Goal: Communication & Community: Answer question/provide support

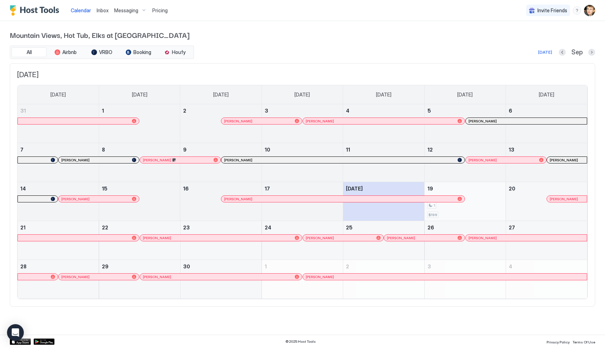
click at [440, 206] on div "1" at bounding box center [465, 205] width 75 height 7
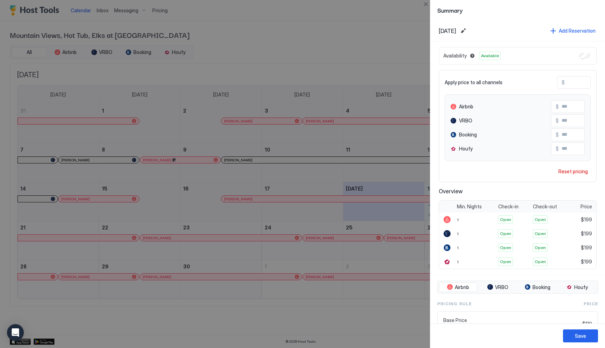
click at [579, 79] on input "***" at bounding box center [593, 82] width 56 height 12
type input "*"
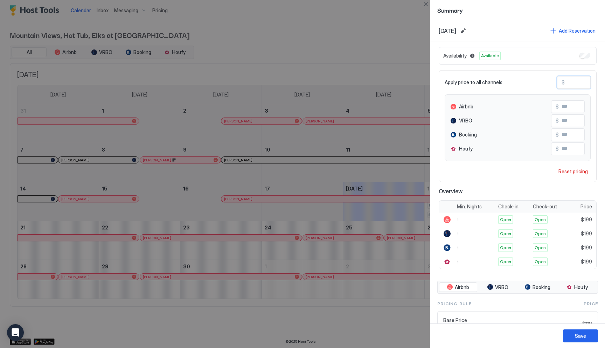
type input "*"
type input "**"
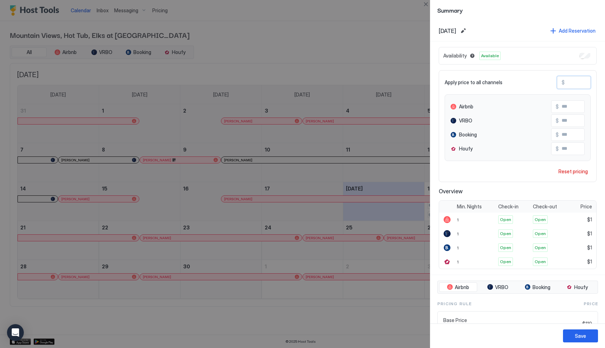
type input "**"
type input "***"
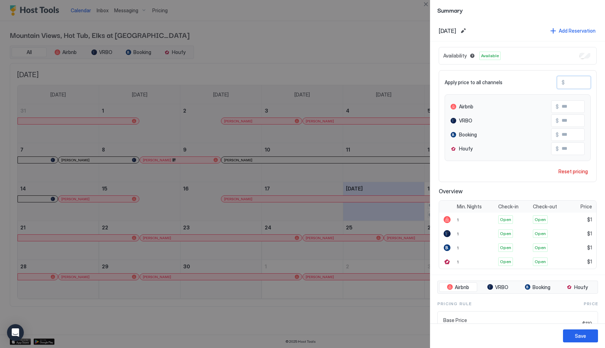
type input "***"
click at [580, 334] on div "Save" at bounding box center [580, 335] width 11 height 7
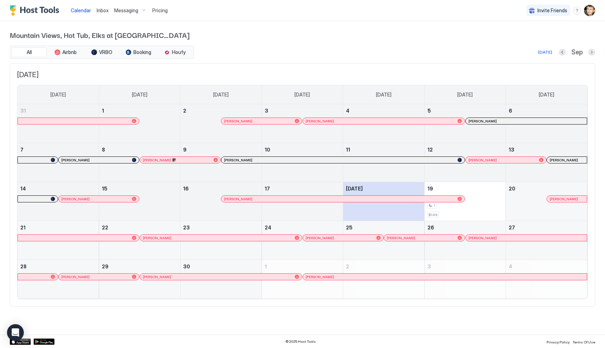
click at [421, 198] on div at bounding box center [421, 199] width 6 height 6
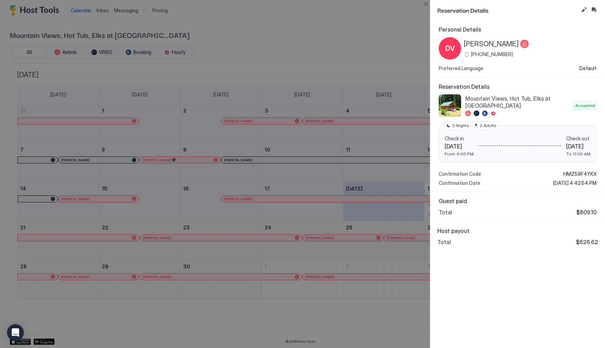
click at [467, 54] on div "[PHONE_NUMBER]" at bounding box center [496, 54] width 65 height 6
drag, startPoint x: 472, startPoint y: 53, endPoint x: 513, endPoint y: 55, distance: 41.0
click at [513, 55] on div "[PHONE_NUMBER]" at bounding box center [496, 54] width 65 height 6
copy span "[PHONE_NUMBER]"
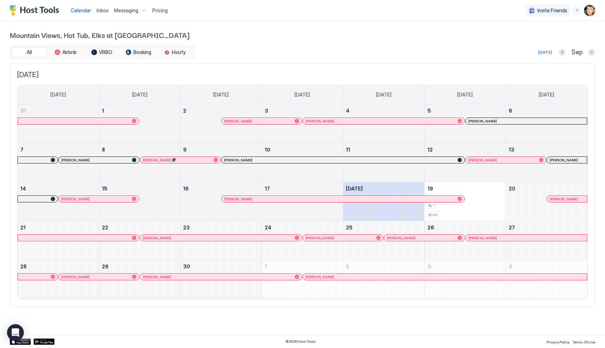
click at [102, 10] on span "Inbox" at bounding box center [103, 10] width 12 height 6
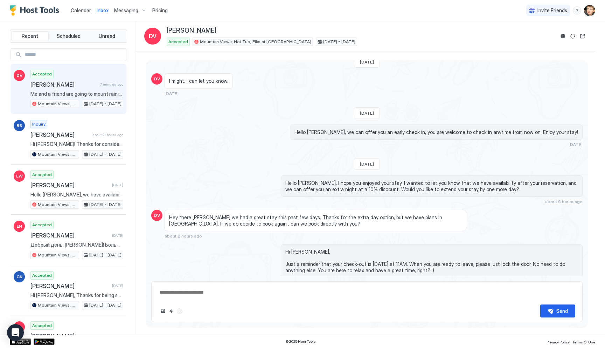
click at [86, 85] on span "[PERSON_NAME]" at bounding box center [63, 84] width 67 height 7
click at [77, 88] on div "Accepted [PERSON_NAME] 7 minutes ago Me and a friend are going to mount rainier…" at bounding box center [76, 89] width 93 height 39
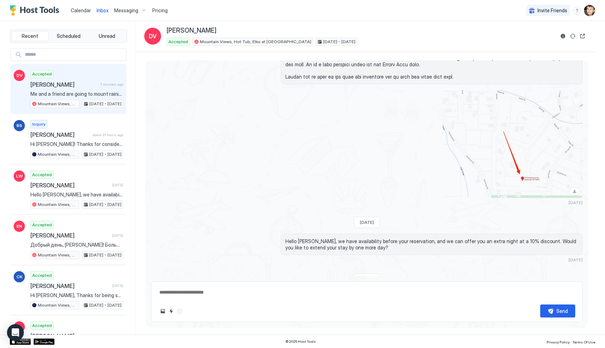
scroll to position [1377, 0]
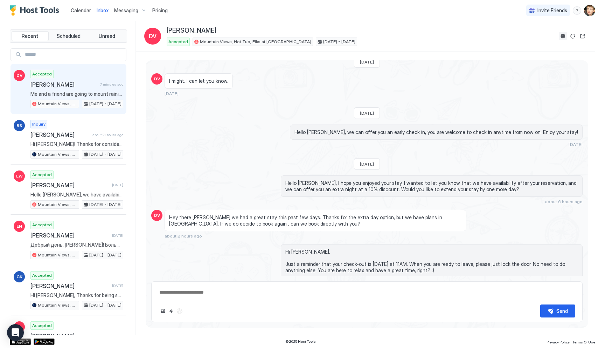
click at [563, 35] on button "Reservation information" at bounding box center [563, 36] width 8 height 8
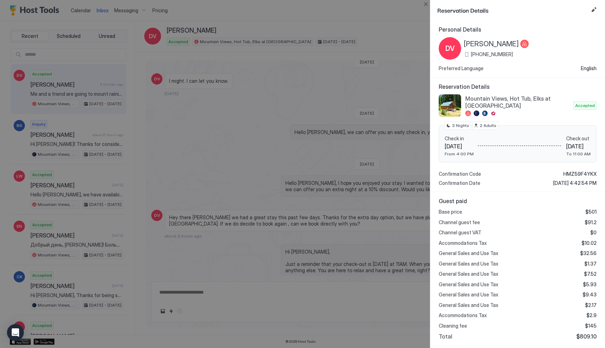
click at [467, 54] on div "[PHONE_NUMBER]" at bounding box center [496, 54] width 65 height 6
drag, startPoint x: 472, startPoint y: 52, endPoint x: 512, endPoint y: 54, distance: 39.6
click at [512, 54] on span "[PHONE_NUMBER]" at bounding box center [492, 54] width 42 height 6
copy span "[PHONE_NUMBER]"
click at [196, 205] on div at bounding box center [302, 174] width 605 height 348
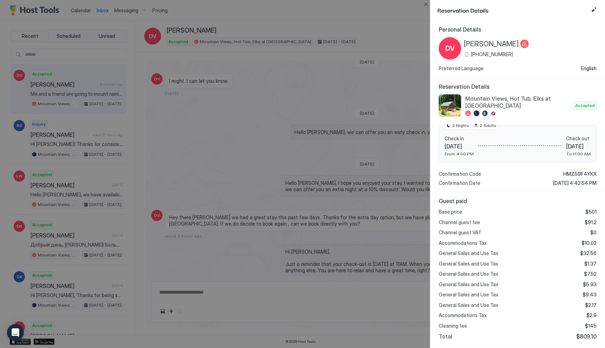
click at [176, 29] on div at bounding box center [302, 174] width 605 height 348
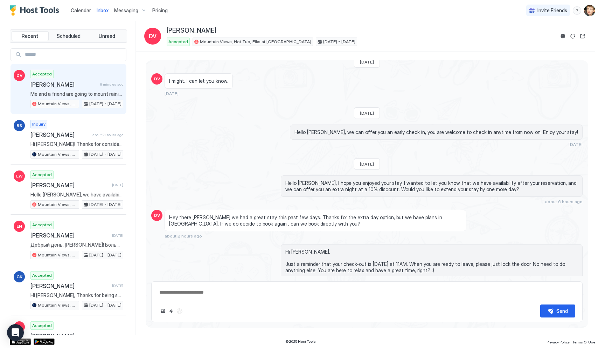
click at [173, 33] on span "[PERSON_NAME]" at bounding box center [192, 31] width 50 height 8
copy span "[PERSON_NAME]"
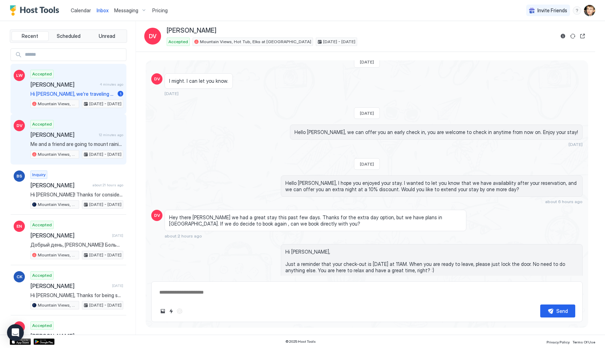
click at [84, 91] on span "Hi [PERSON_NAME], we’re traveling from out of state so unfortunately we won’t b…" at bounding box center [72, 94] width 84 height 6
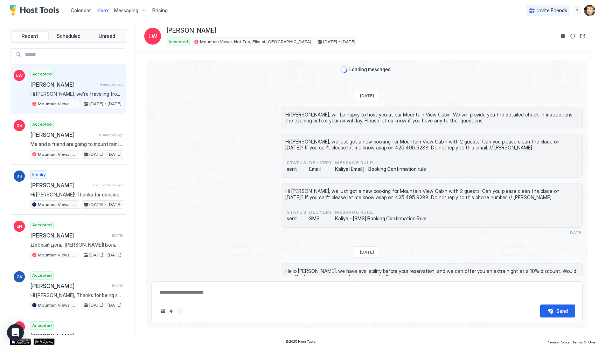
scroll to position [88, 0]
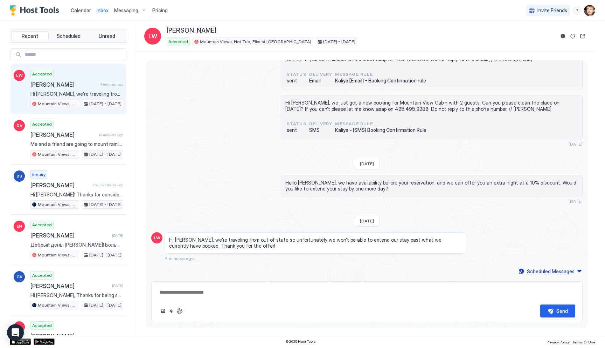
type textarea "*"
